Goal: Find specific page/section: Find specific page/section

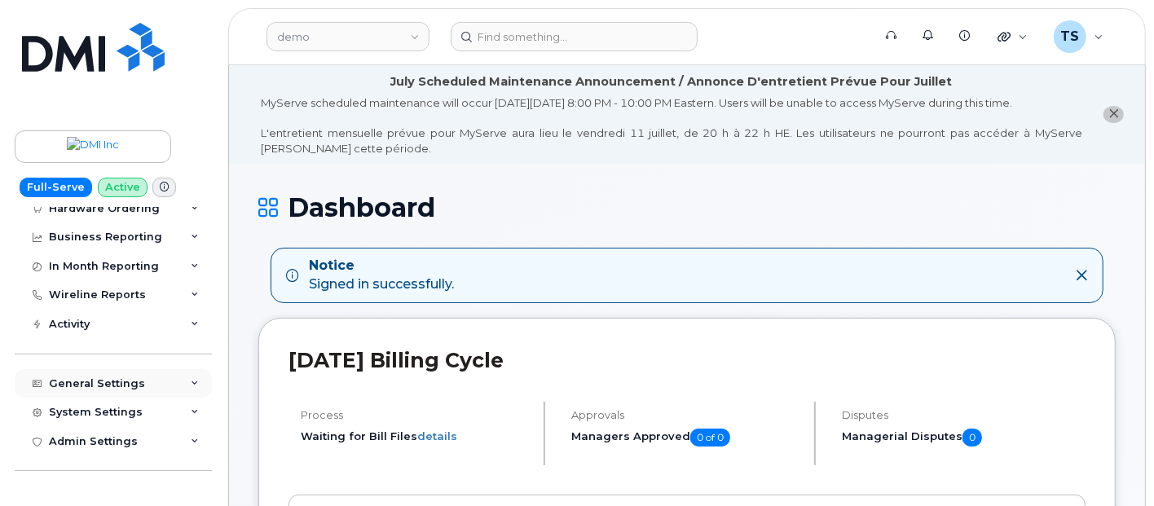
scroll to position [181, 0]
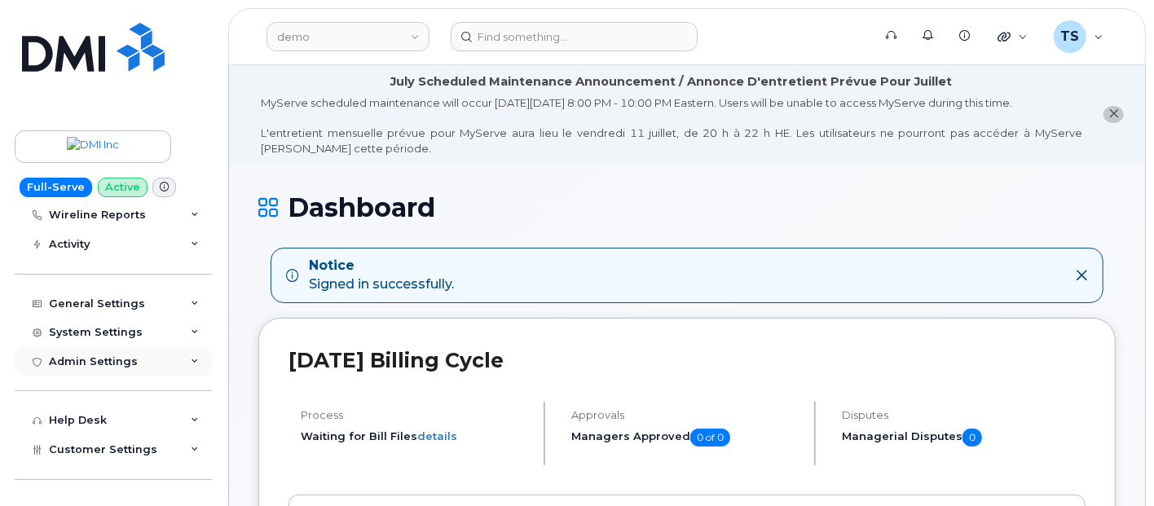
click at [128, 296] on div "Admin Settings" at bounding box center [93, 361] width 89 height 13
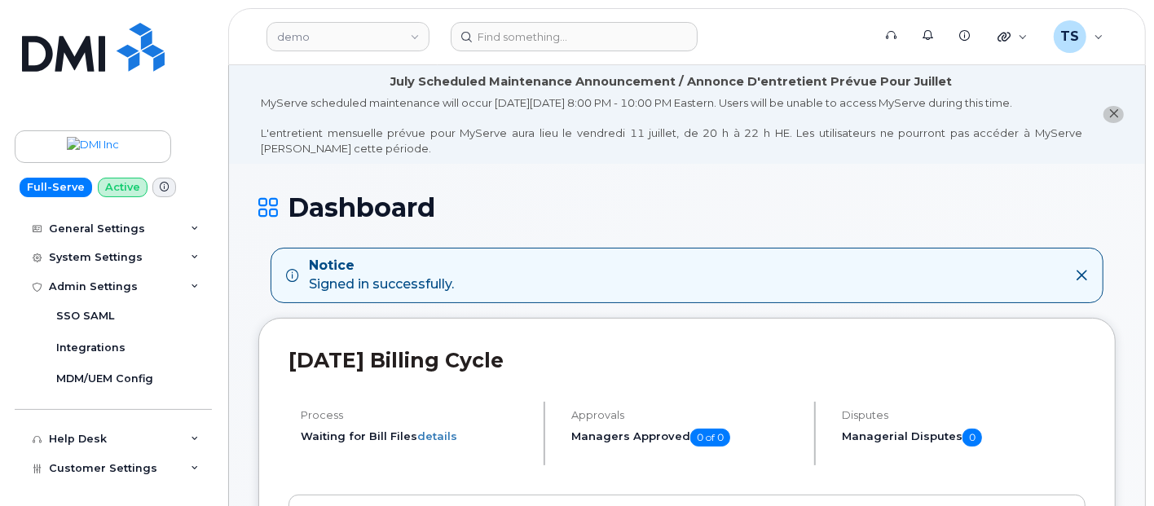
scroll to position [362, 0]
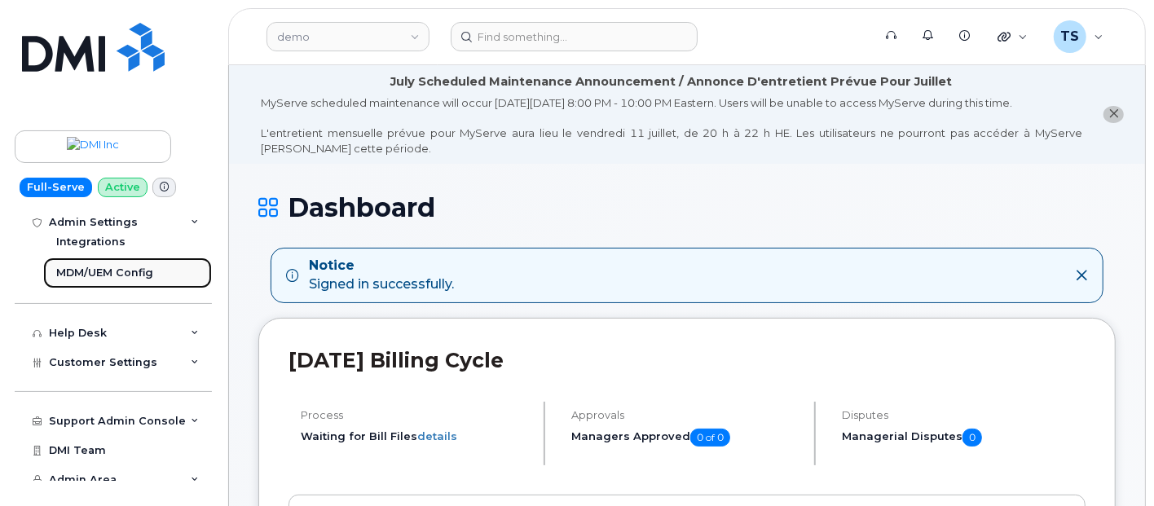
click at [123, 276] on div "MDM/UEM Config" at bounding box center [104, 273] width 97 height 15
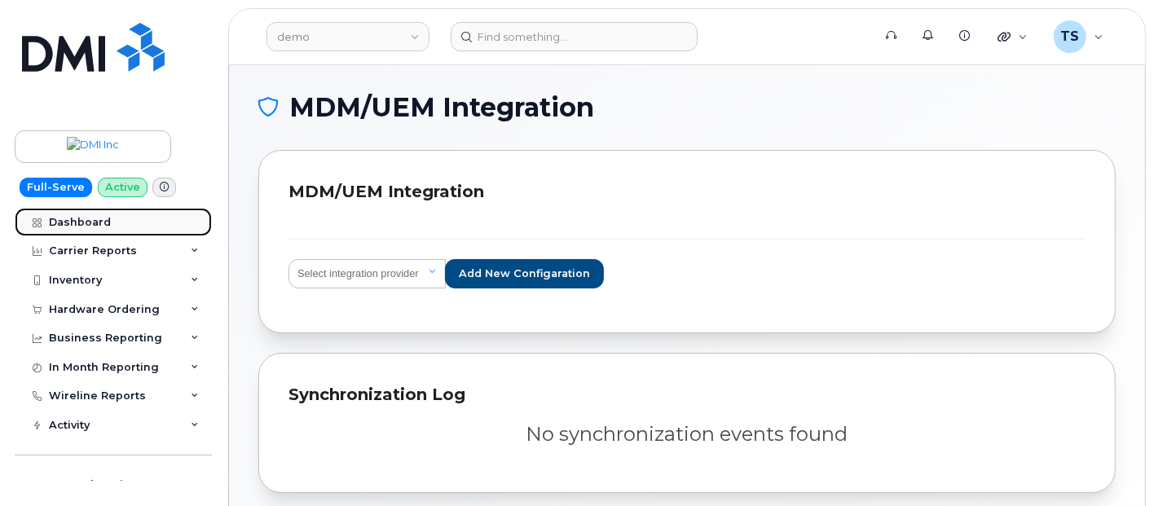
click at [94, 224] on div "Dashboard" at bounding box center [80, 222] width 62 height 13
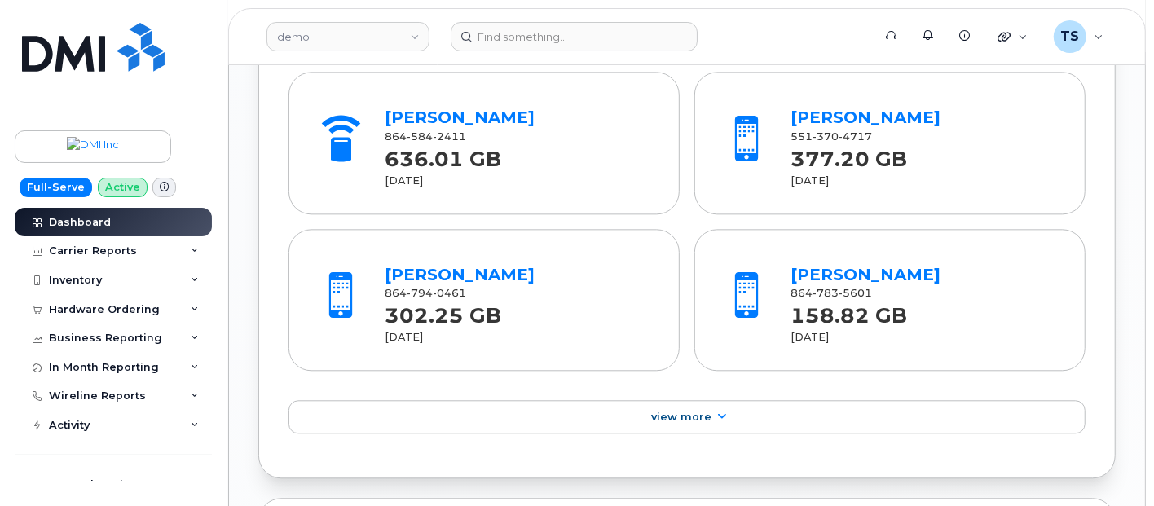
scroll to position [2354, 0]
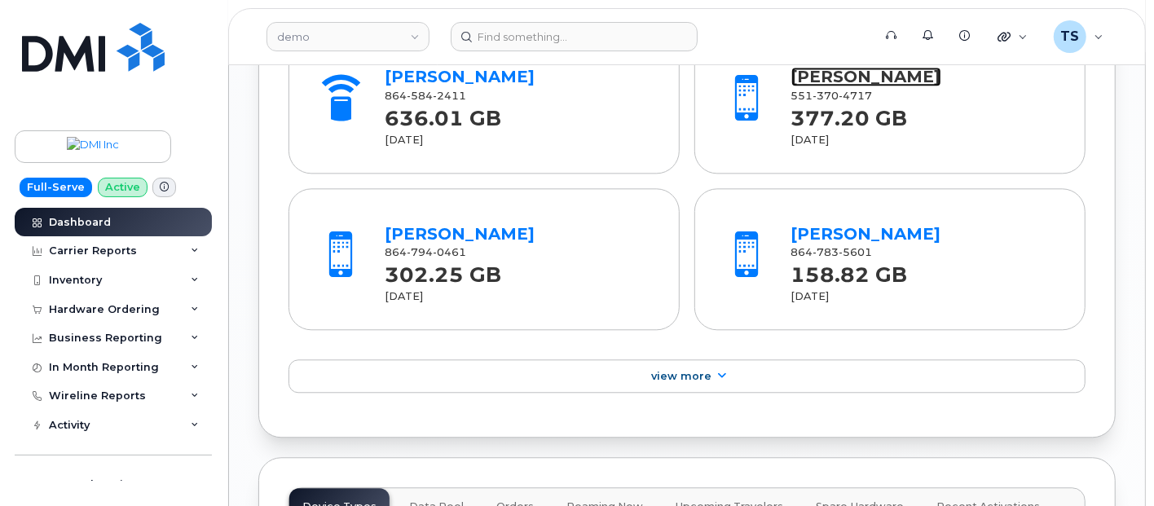
click at [871, 68] on link "[PERSON_NAME]" at bounding box center [866, 77] width 150 height 20
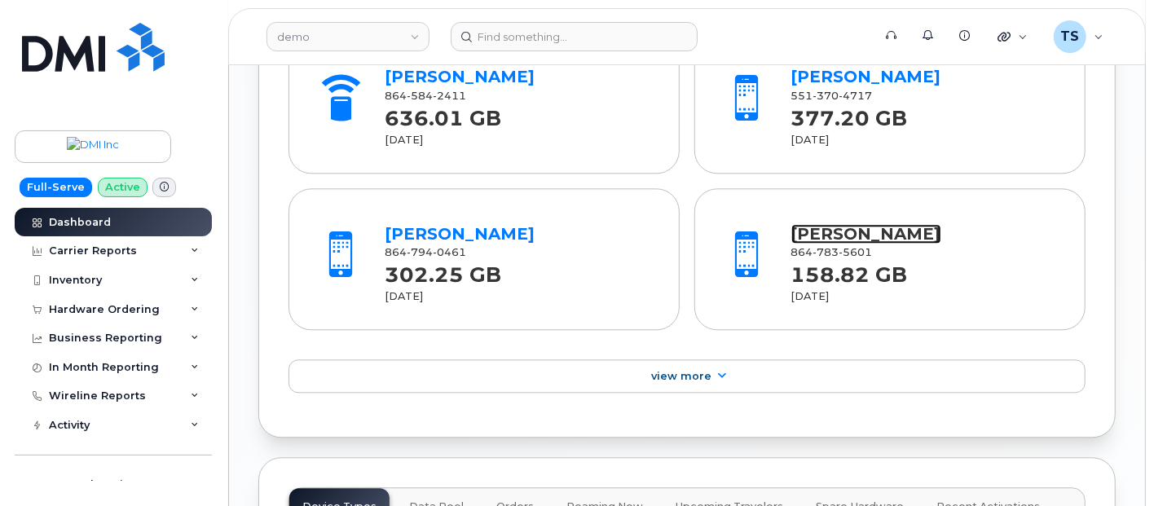
click at [891, 231] on link "[PERSON_NAME]" at bounding box center [866, 234] width 150 height 20
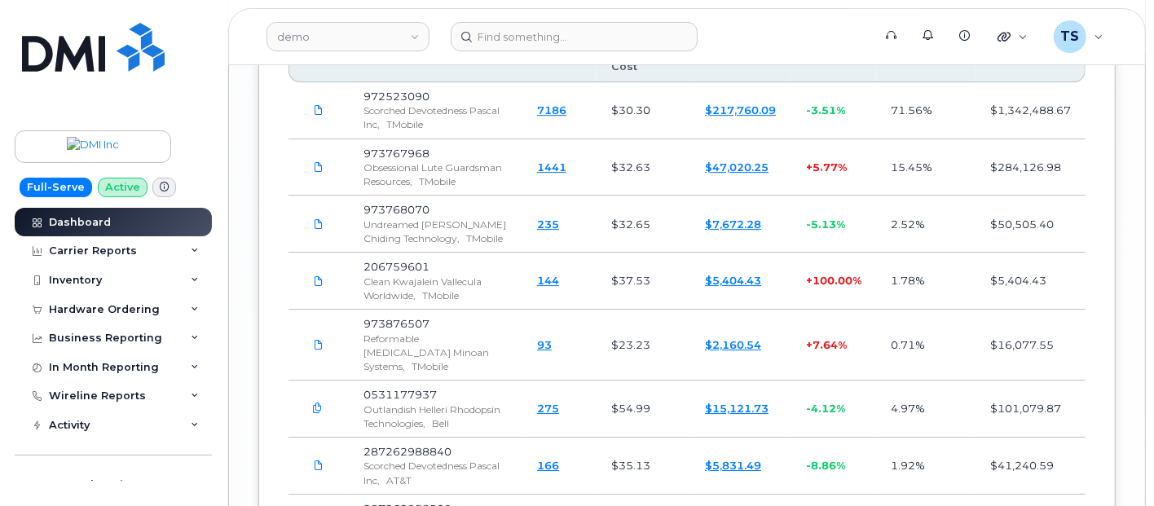
scroll to position [3123, 0]
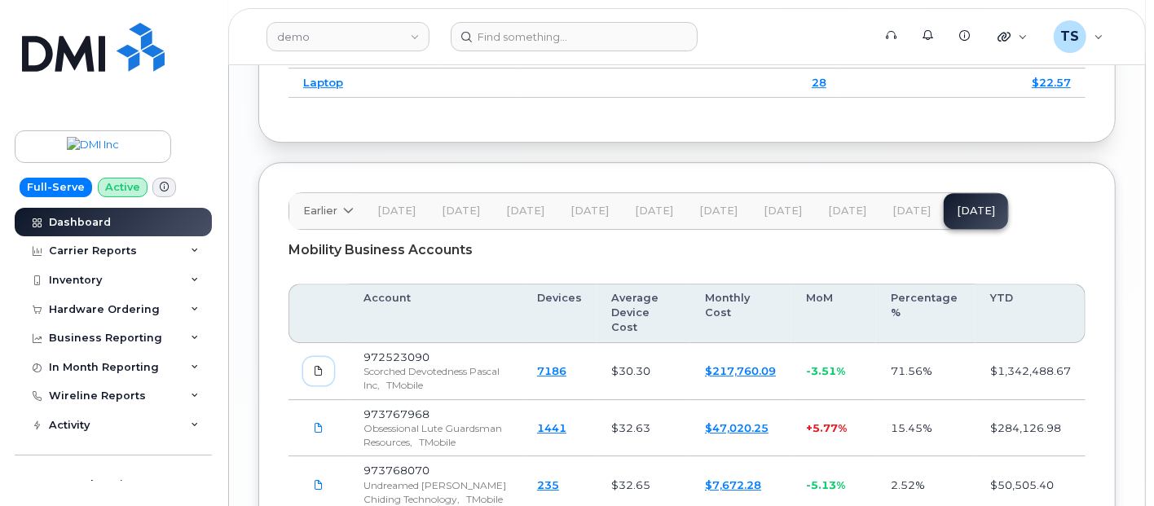
click at [321, 364] on span at bounding box center [318, 371] width 15 height 15
click at [121, 346] on div "Business Reporting" at bounding box center [113, 338] width 197 height 29
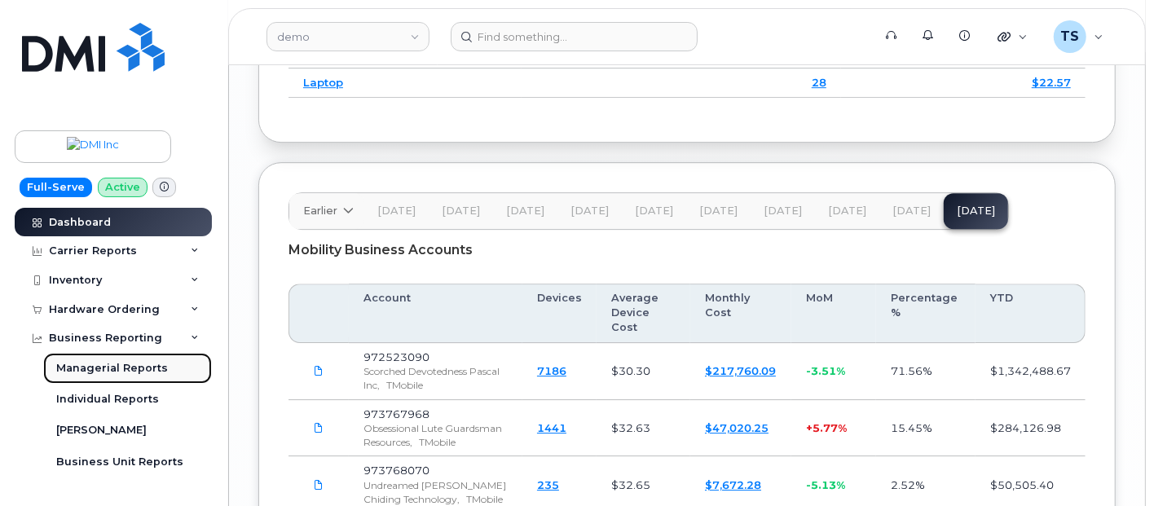
click at [122, 358] on link "Managerial Reports" at bounding box center [127, 368] width 169 height 31
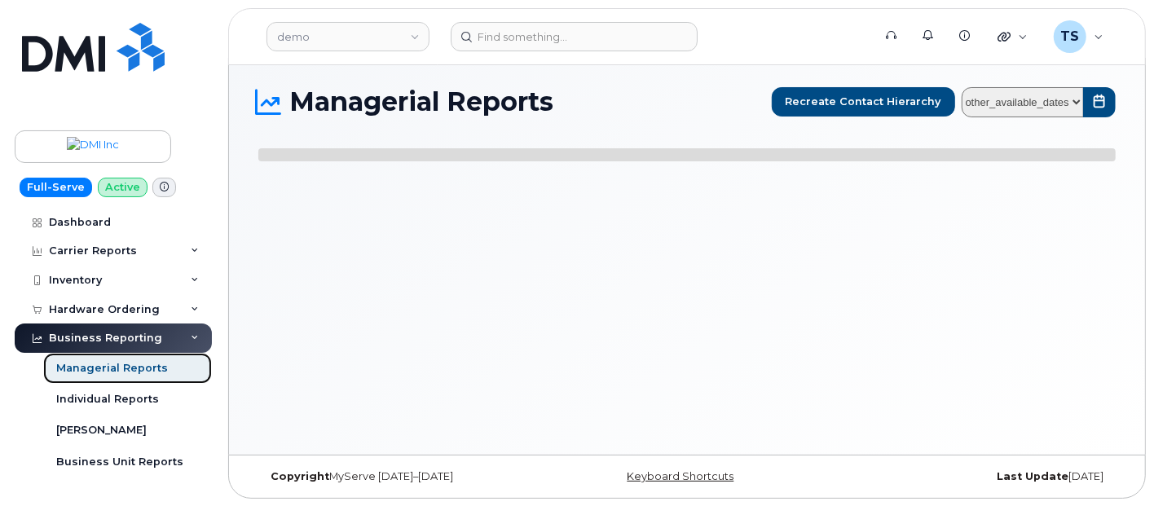
select select
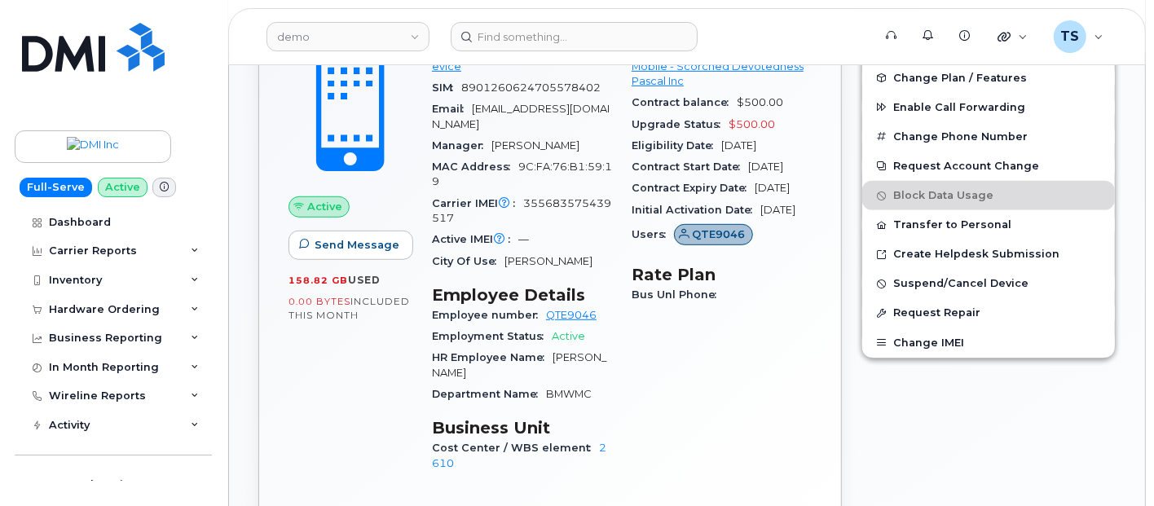
scroll to position [90, 0]
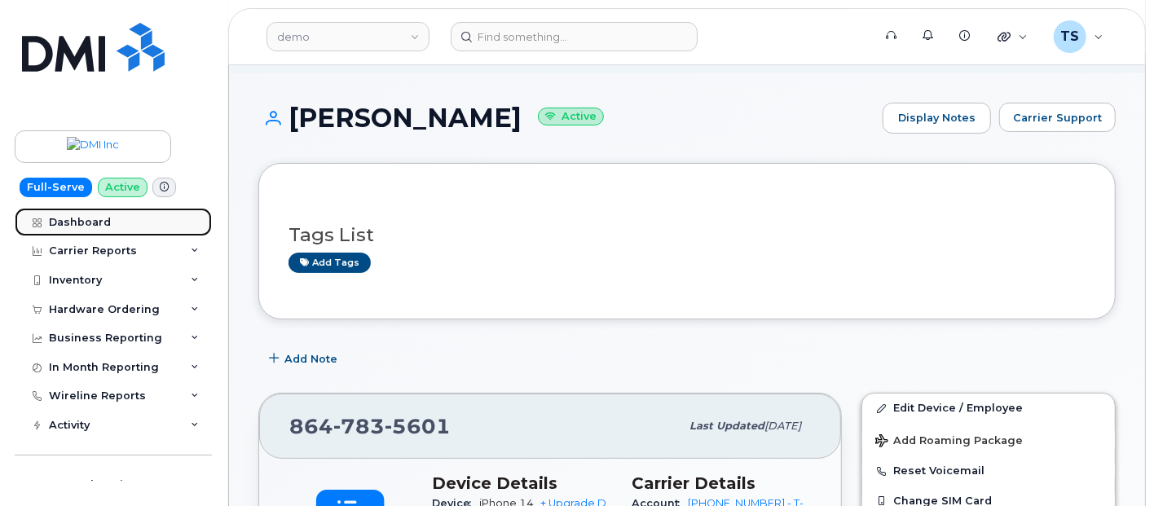
click at [86, 222] on div "Dashboard" at bounding box center [80, 222] width 62 height 13
